Goal: Task Accomplishment & Management: Use online tool/utility

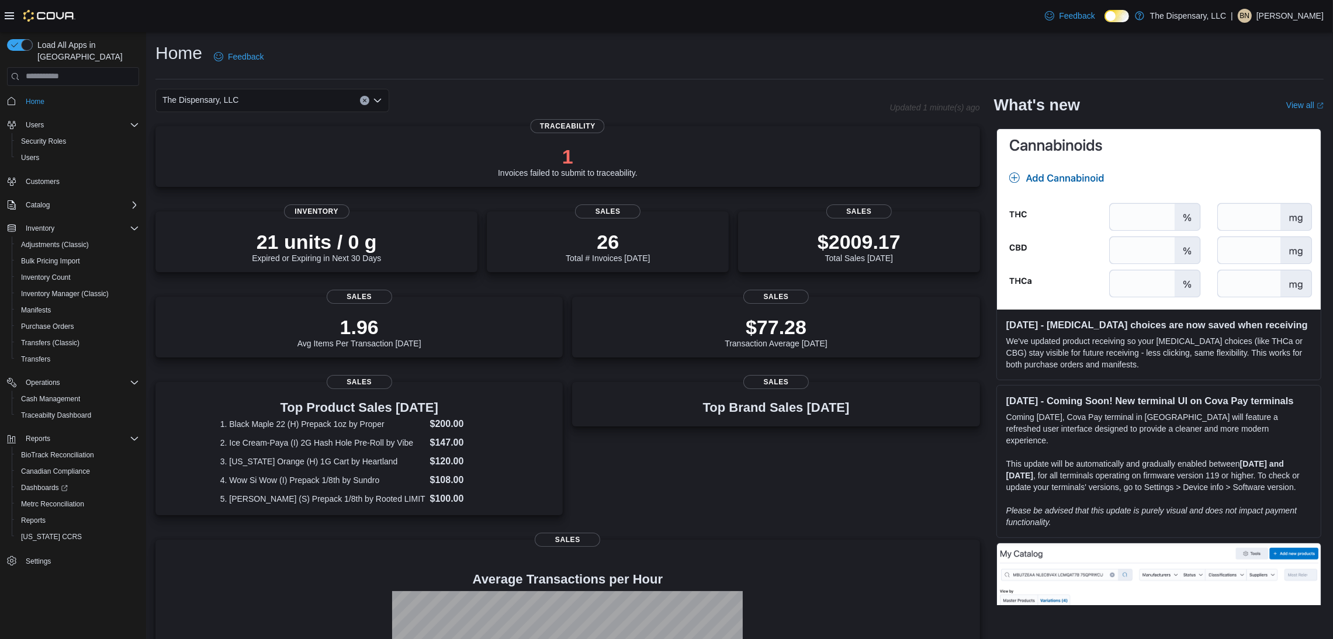
click at [760, 28] on div "Feedback Dark Mode The Dispensary, LLC | BN Benjamin Nichols" at bounding box center [666, 16] width 1333 height 32
click at [79, 394] on span "Cash Management" at bounding box center [50, 398] width 59 height 9
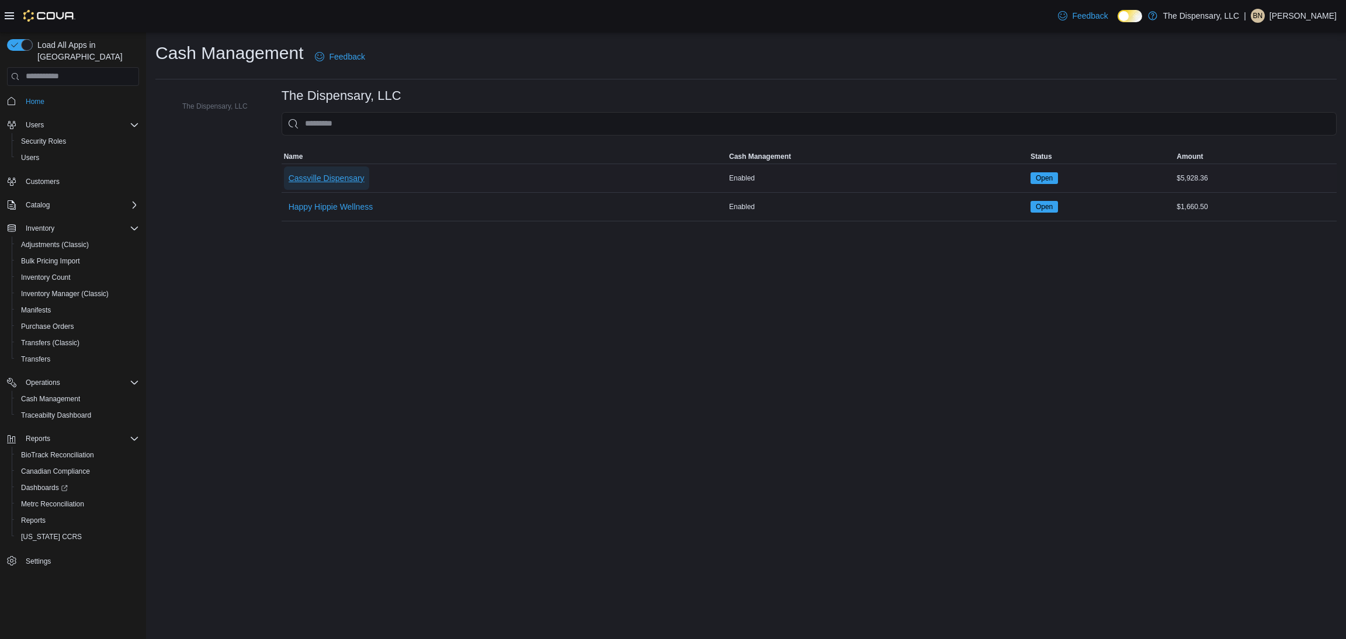
click at [330, 172] on span "Cassville Dispensary" at bounding box center [327, 178] width 76 height 12
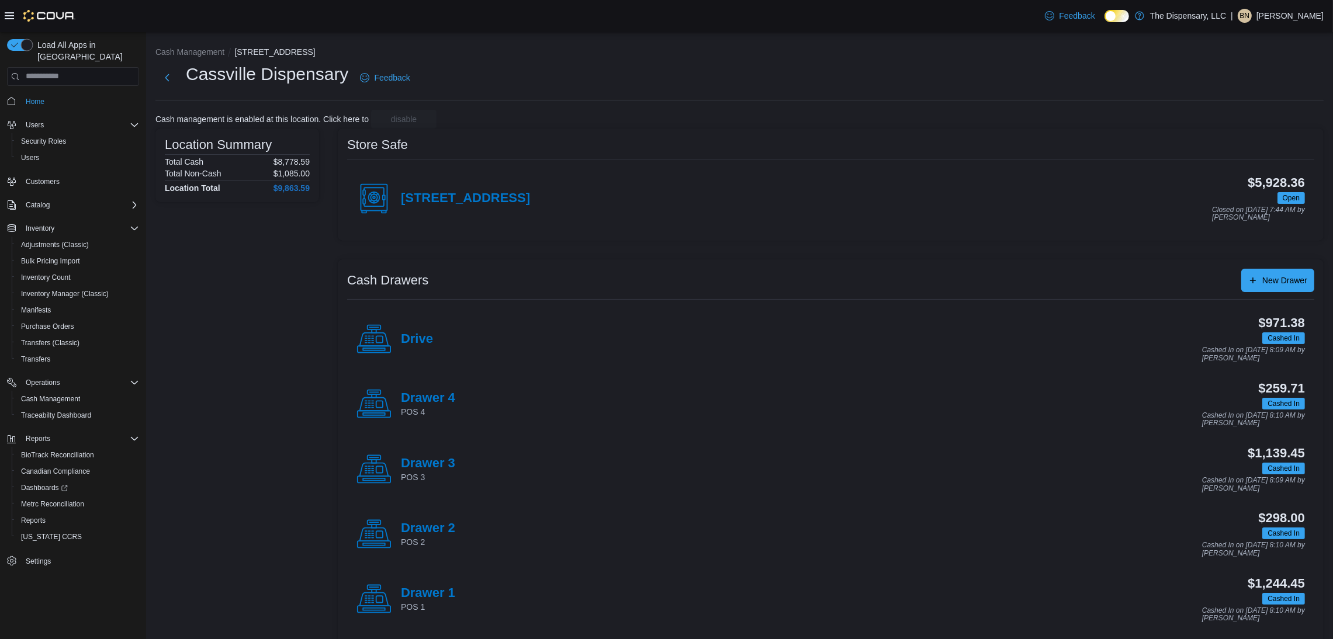
click at [19, 45] on button "button" at bounding box center [20, 45] width 26 height 12
click at [16, 45] on button "button" at bounding box center [20, 45] width 26 height 12
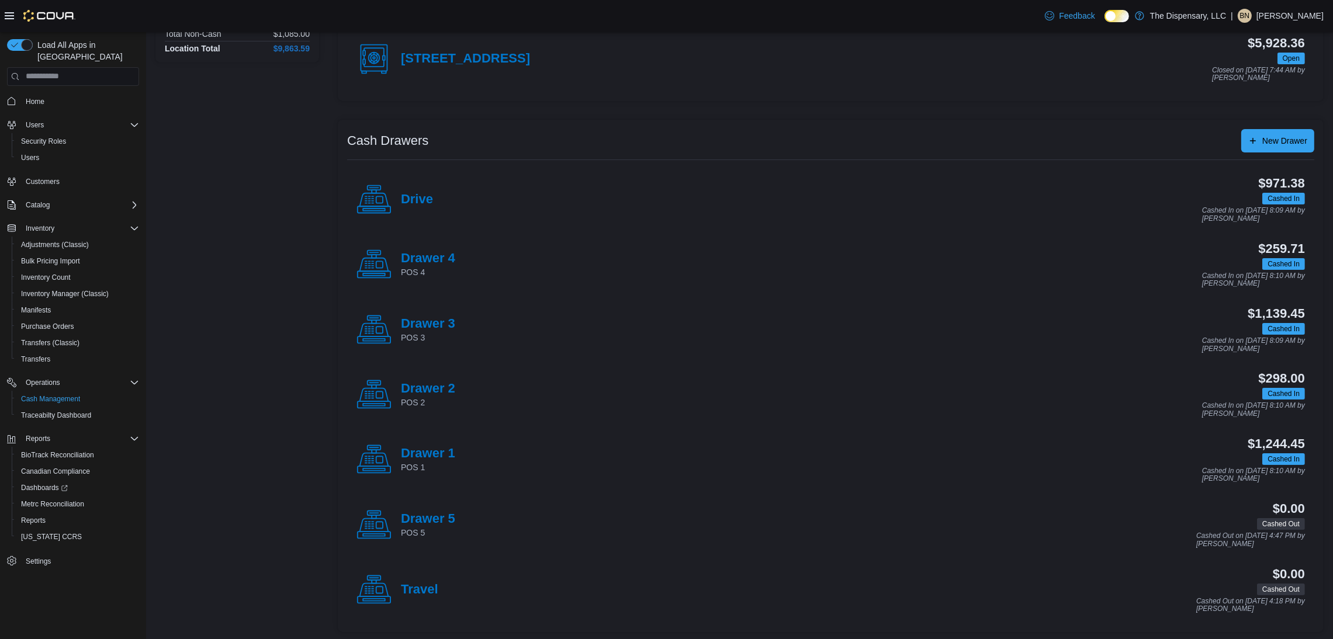
scroll to position [143, 0]
click at [420, 449] on h4 "Drawer 1" at bounding box center [428, 451] width 54 height 15
